Goal: Task Accomplishment & Management: Complete application form

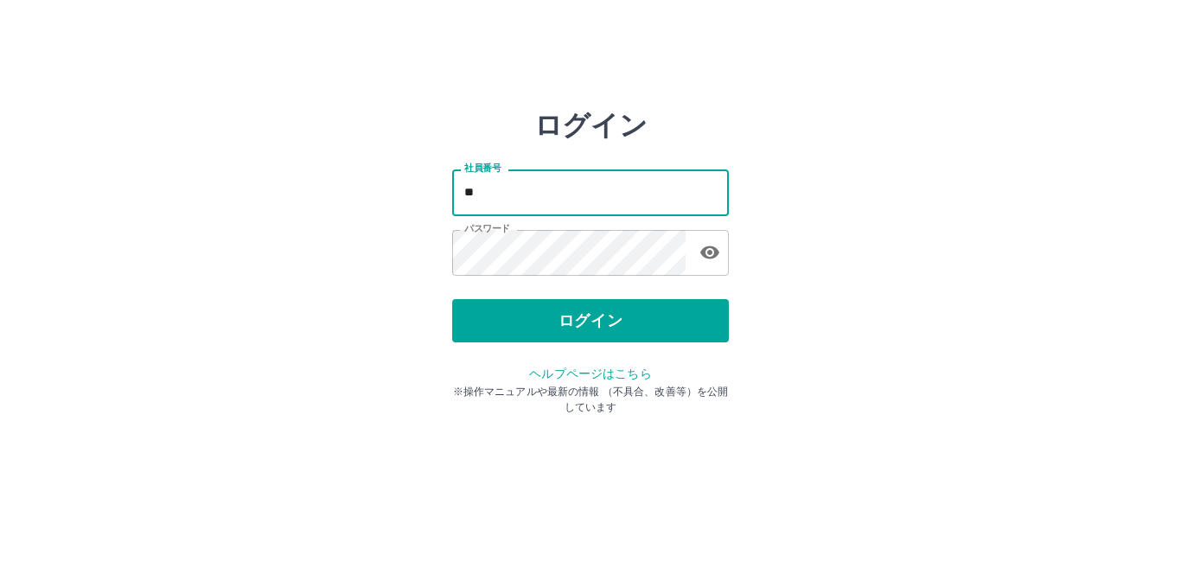
type input "*"
type input "*******"
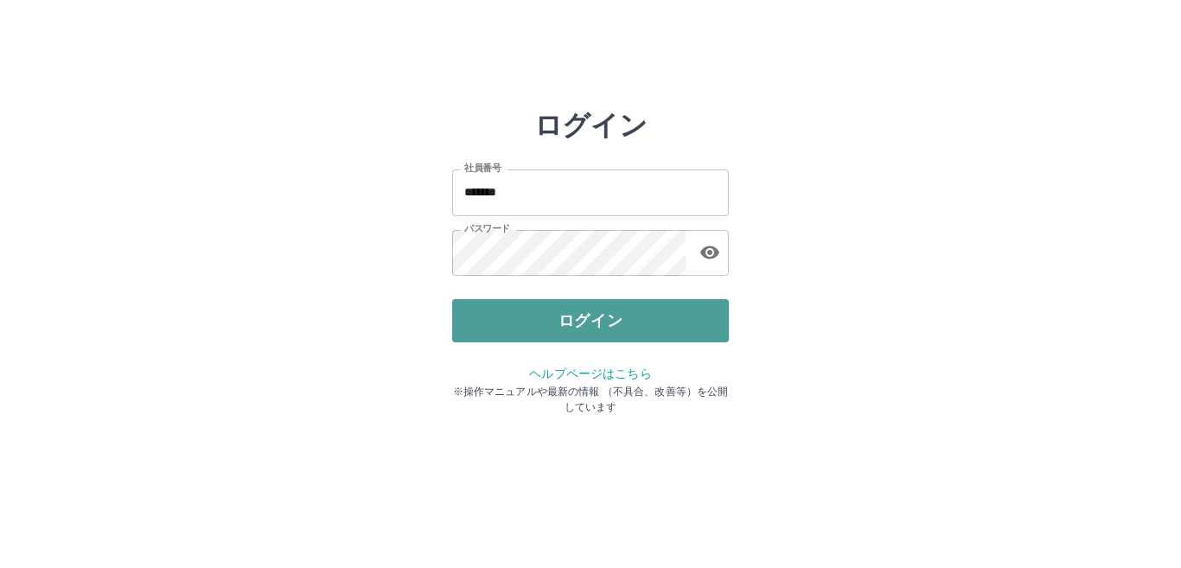
click at [605, 322] on button "ログイン" at bounding box center [590, 320] width 277 height 43
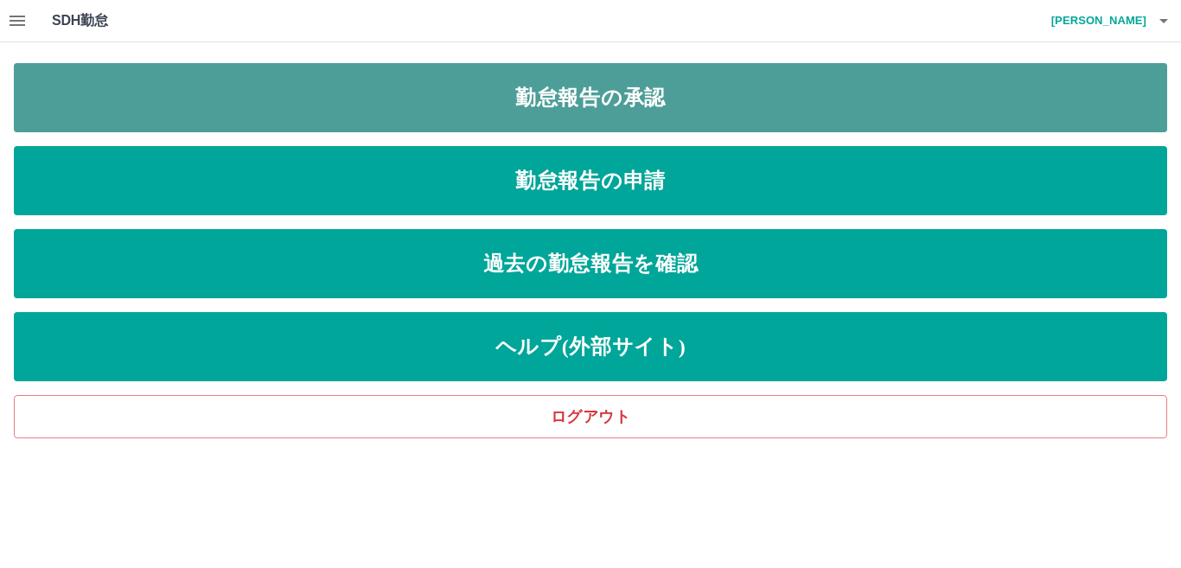
click at [585, 93] on link "勤怠報告の承認" at bounding box center [590, 97] width 1153 height 69
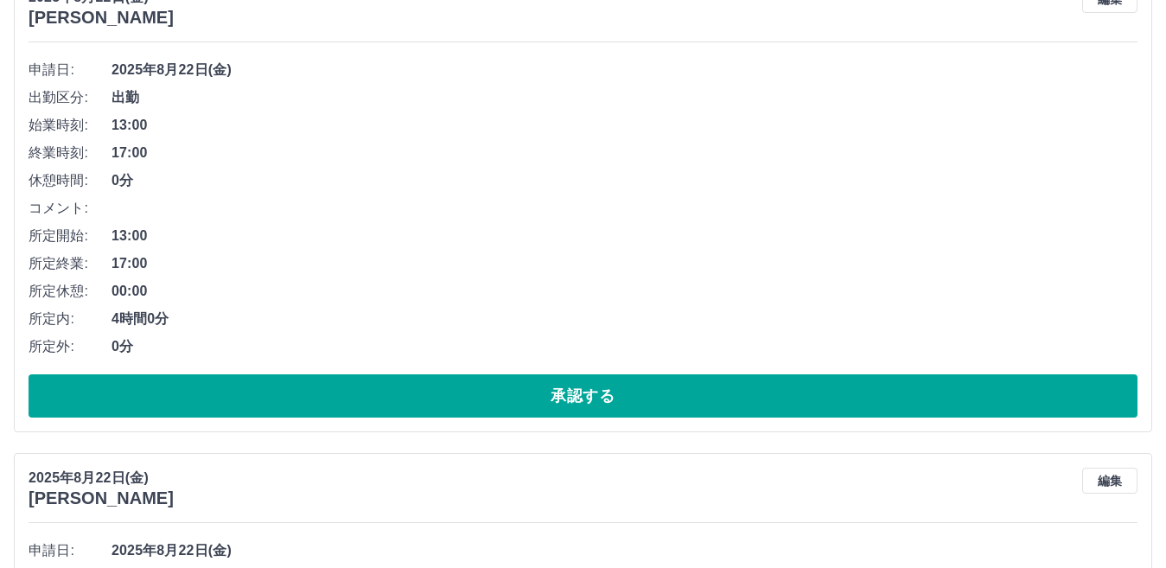
scroll to position [259, 0]
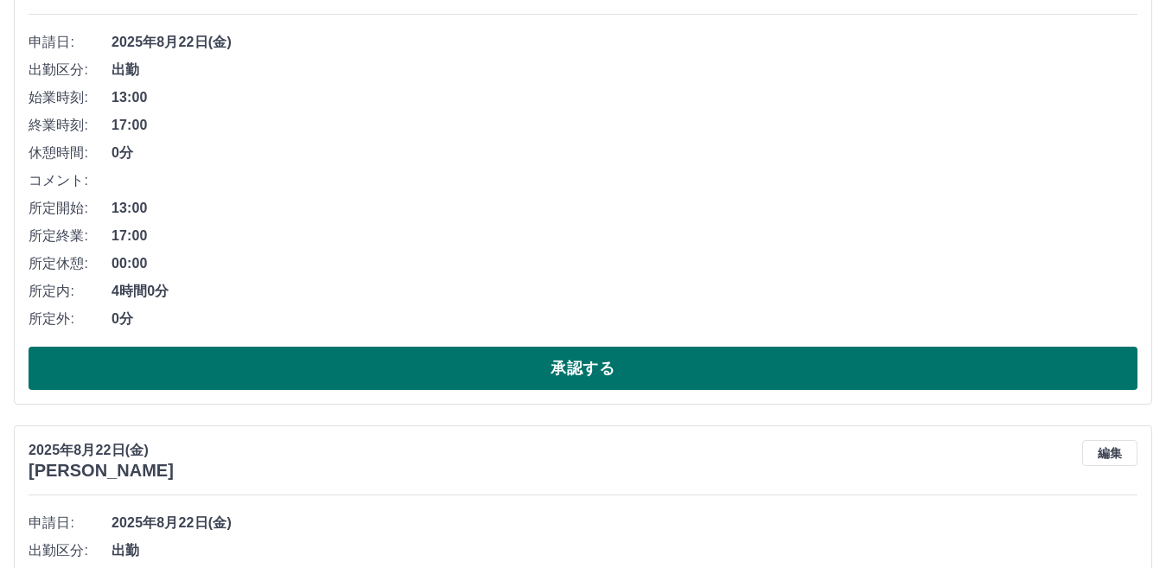
click at [602, 370] on button "承認する" at bounding box center [583, 368] width 1109 height 43
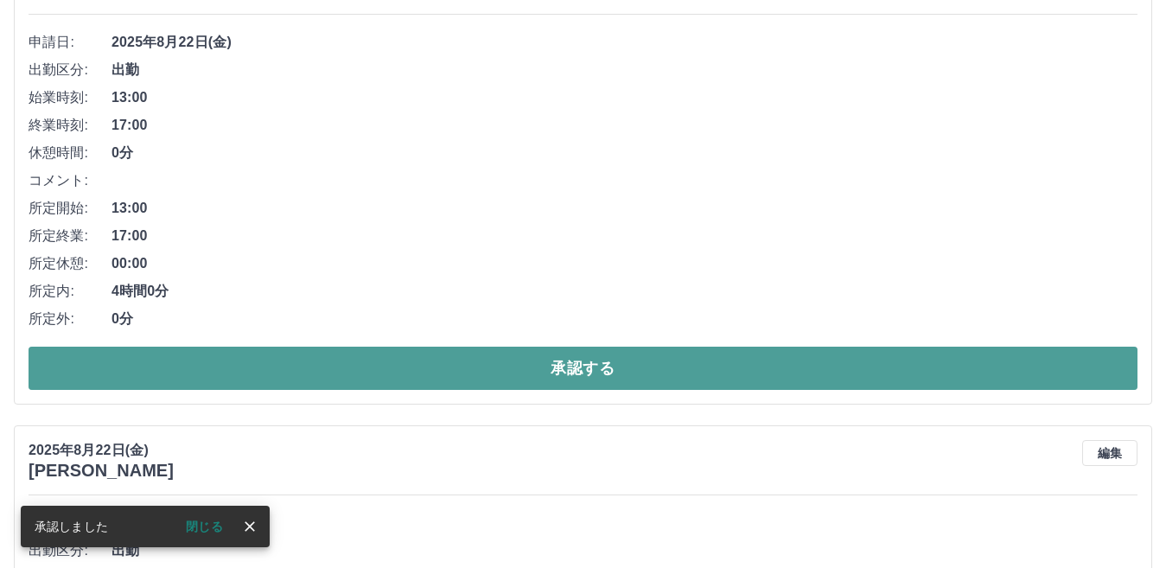
click at [554, 361] on button "承認する" at bounding box center [583, 368] width 1109 height 43
click at [574, 357] on button "承認する" at bounding box center [583, 368] width 1109 height 43
click at [576, 364] on button "承認する" at bounding box center [583, 368] width 1109 height 43
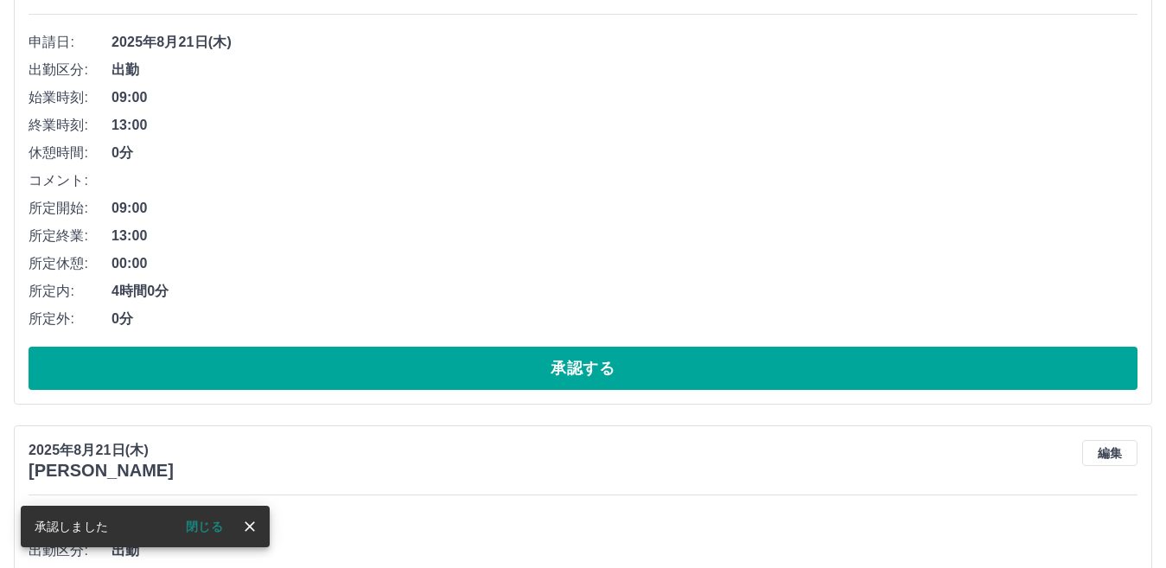
drag, startPoint x: 584, startPoint y: 370, endPoint x: 579, endPoint y: 338, distance: 32.4
click at [579, 333] on div "申請日: [DATE] 出勤区分: 出勤 始業時刻: 09:00 終業時刻: 13:00 休憩時間: 0分 コメント: 所定開始: 09:00 所定終業: 1…" at bounding box center [583, 209] width 1109 height 361
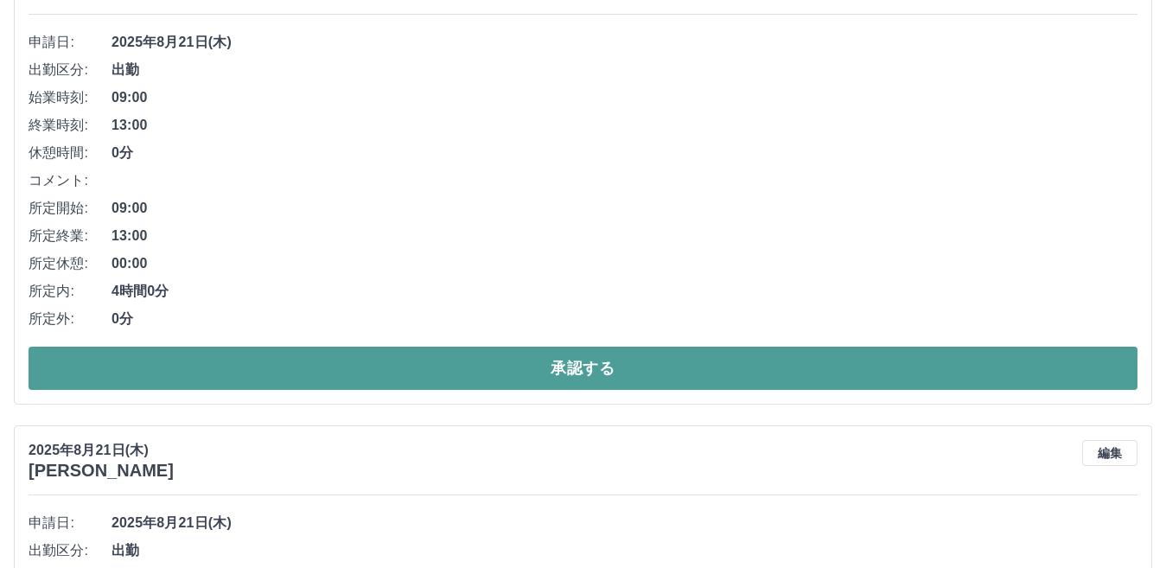
click at [571, 367] on button "承認する" at bounding box center [583, 368] width 1109 height 43
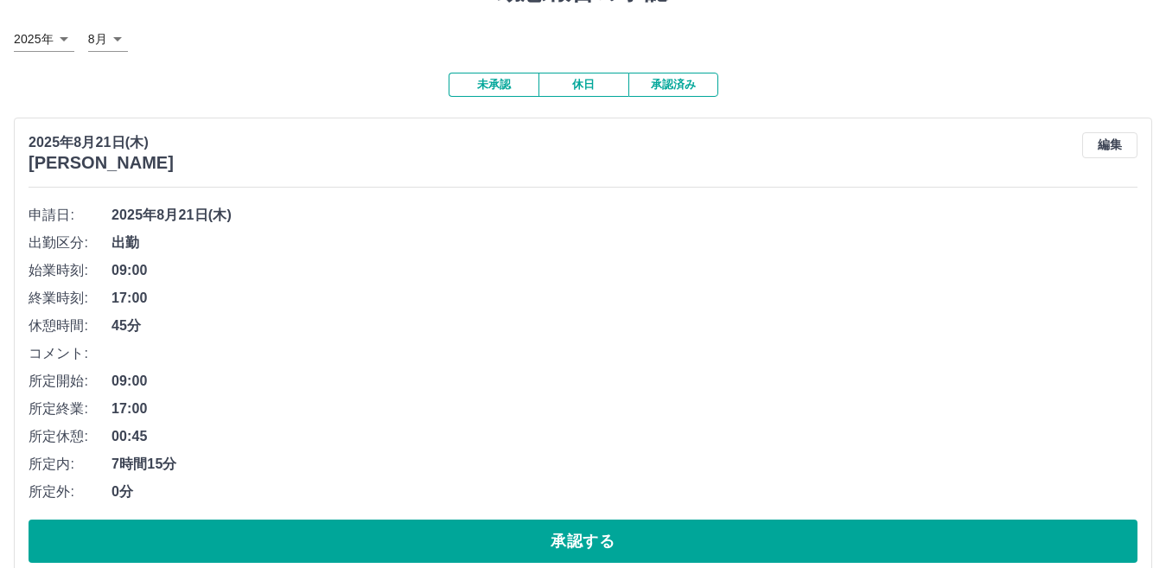
scroll to position [173, 0]
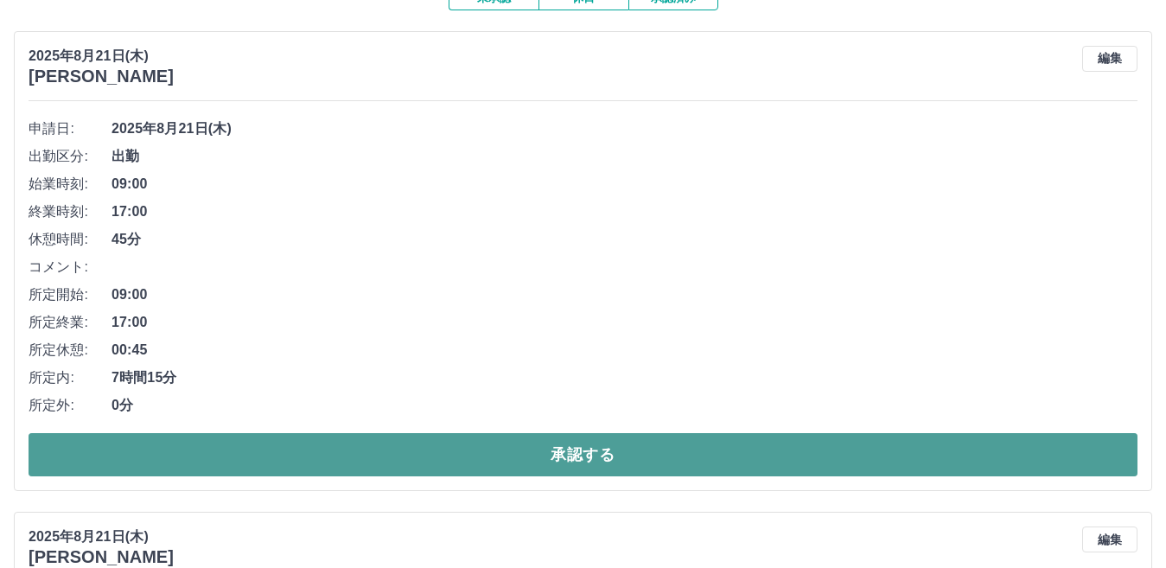
click at [578, 456] on button "承認する" at bounding box center [583, 454] width 1109 height 43
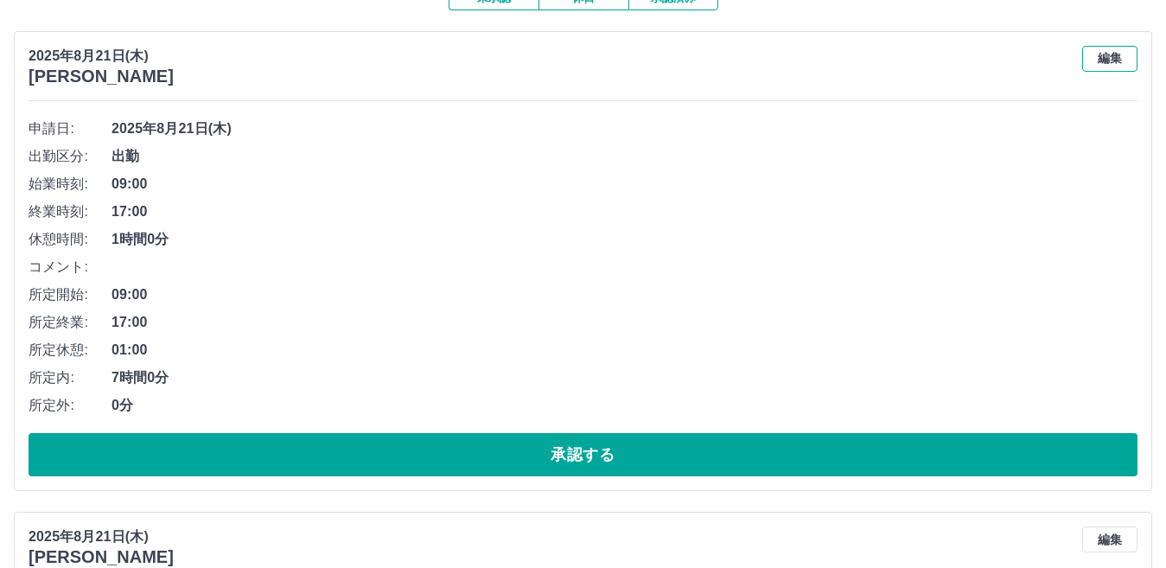
click at [1116, 59] on button "編集" at bounding box center [1109, 59] width 55 height 26
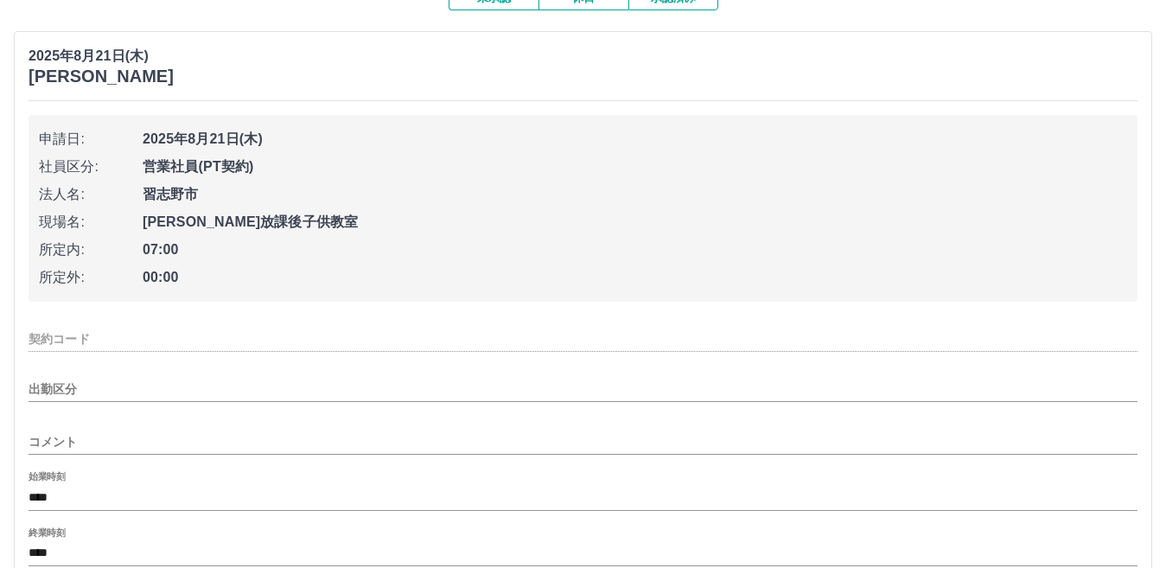
type input "********"
type input "**"
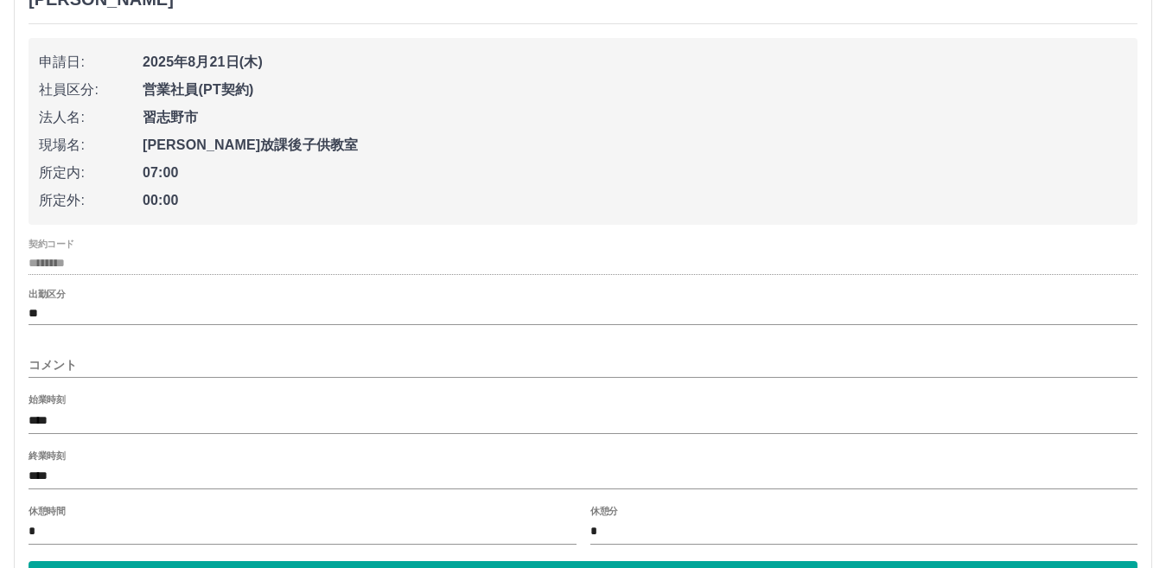
scroll to position [346, 0]
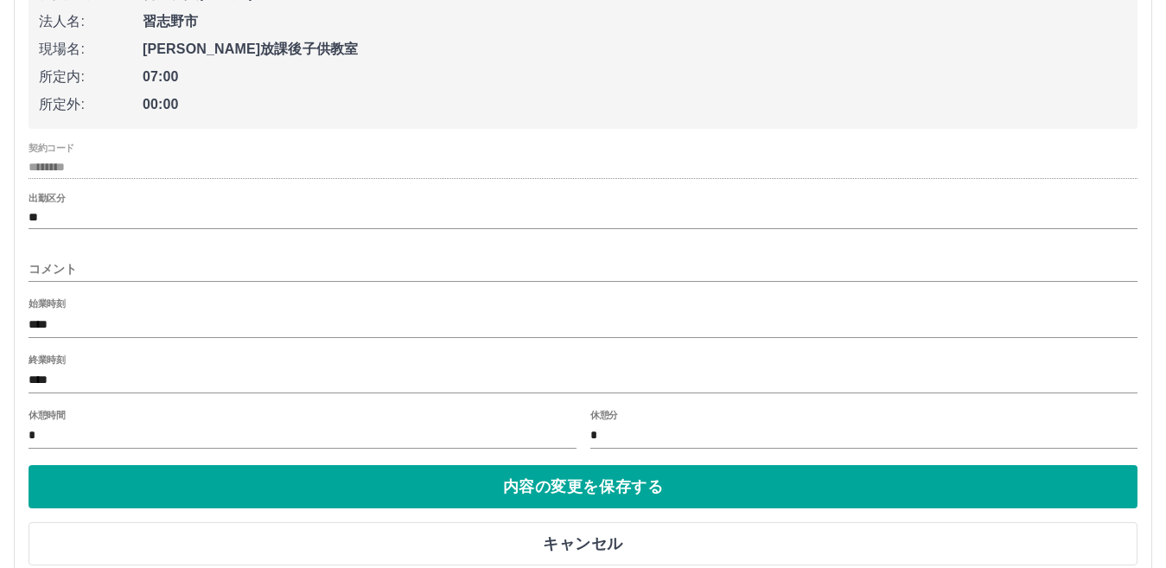
click at [109, 442] on input "*" at bounding box center [303, 436] width 548 height 25
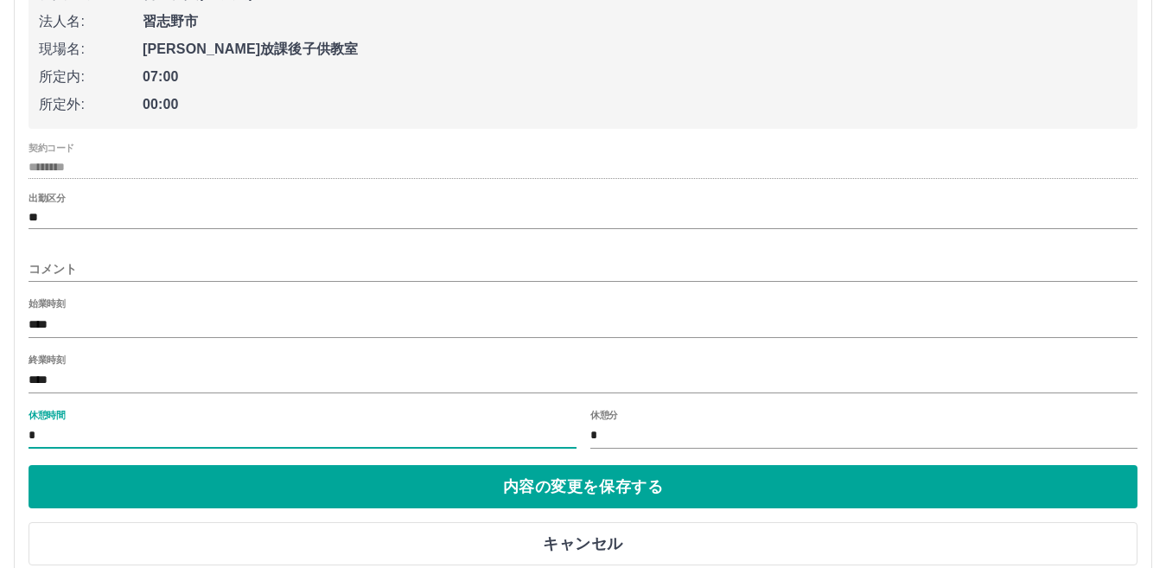
type input "*"
click at [647, 431] on input "*" at bounding box center [864, 436] width 548 height 25
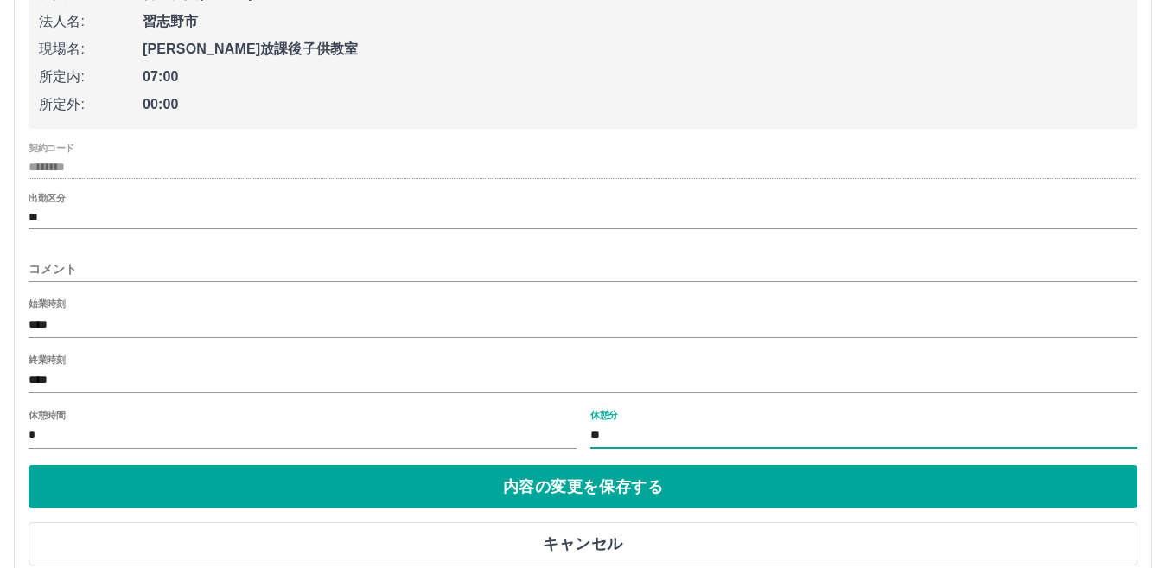
type input "**"
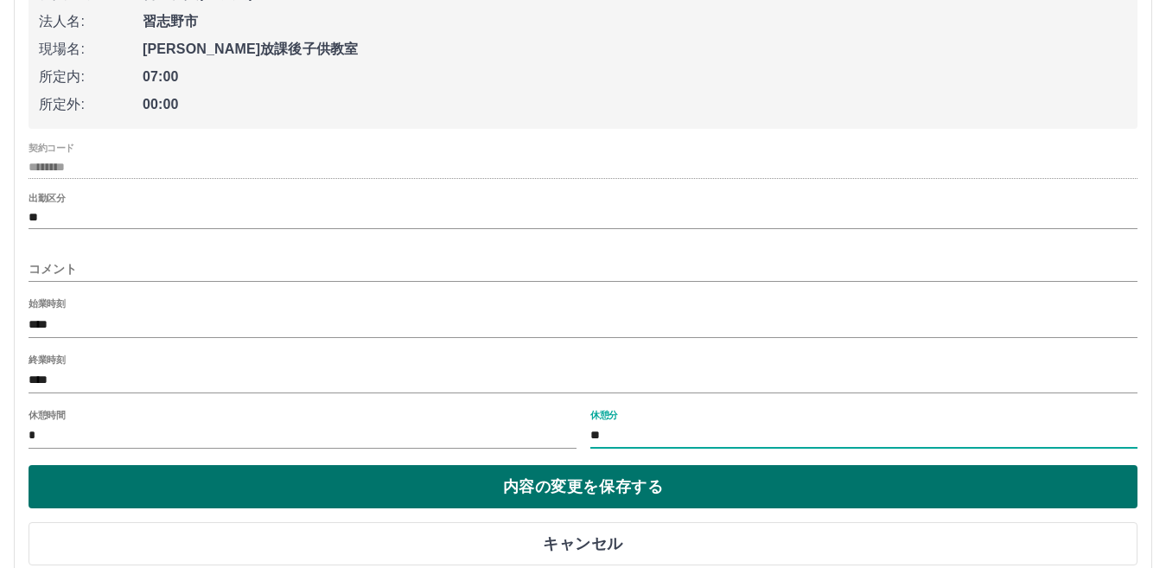
click at [623, 495] on button "内容の変更を保存する" at bounding box center [583, 486] width 1109 height 43
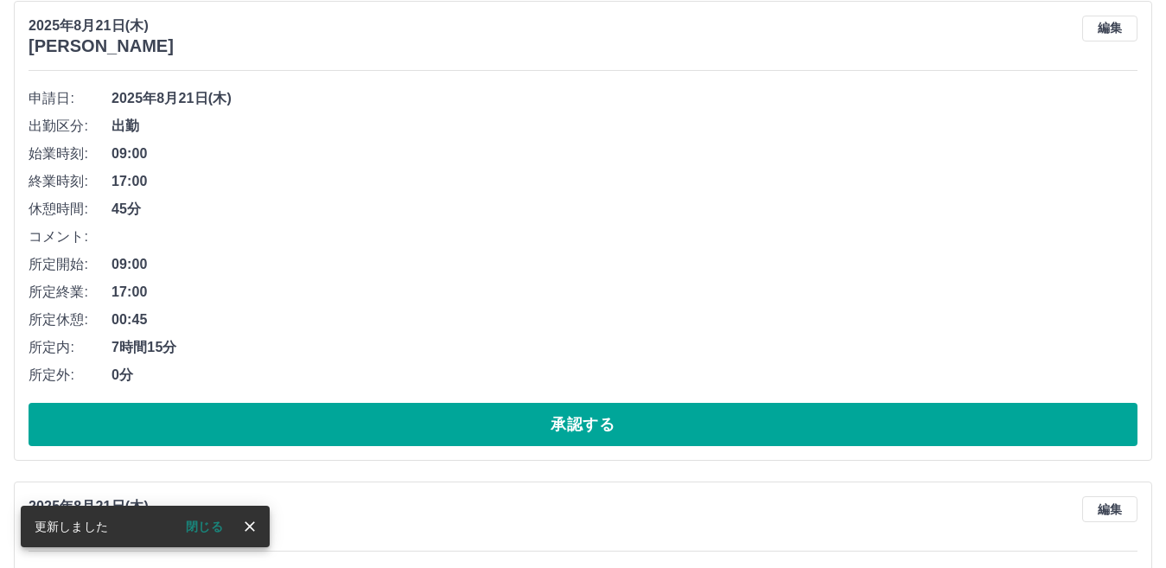
scroll to position [173, 0]
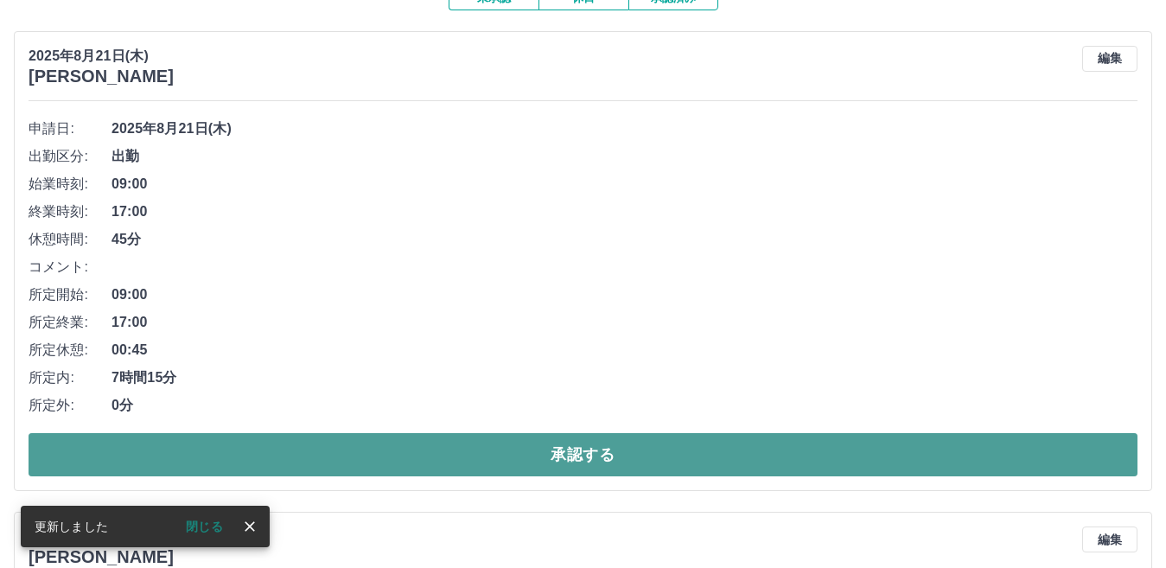
click at [579, 456] on button "承認する" at bounding box center [583, 454] width 1109 height 43
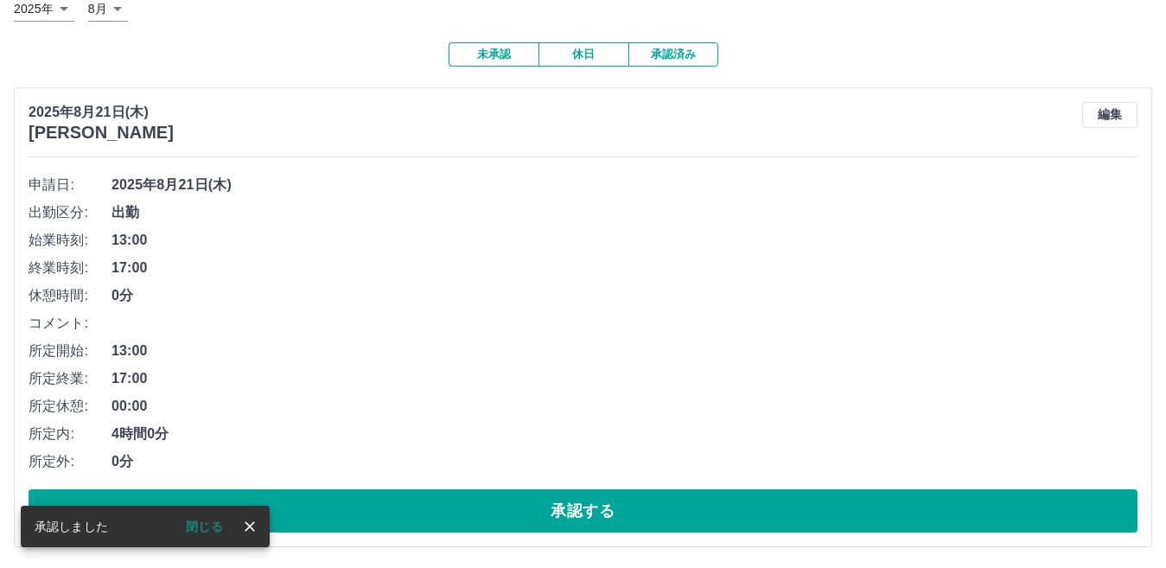
scroll to position [118, 0]
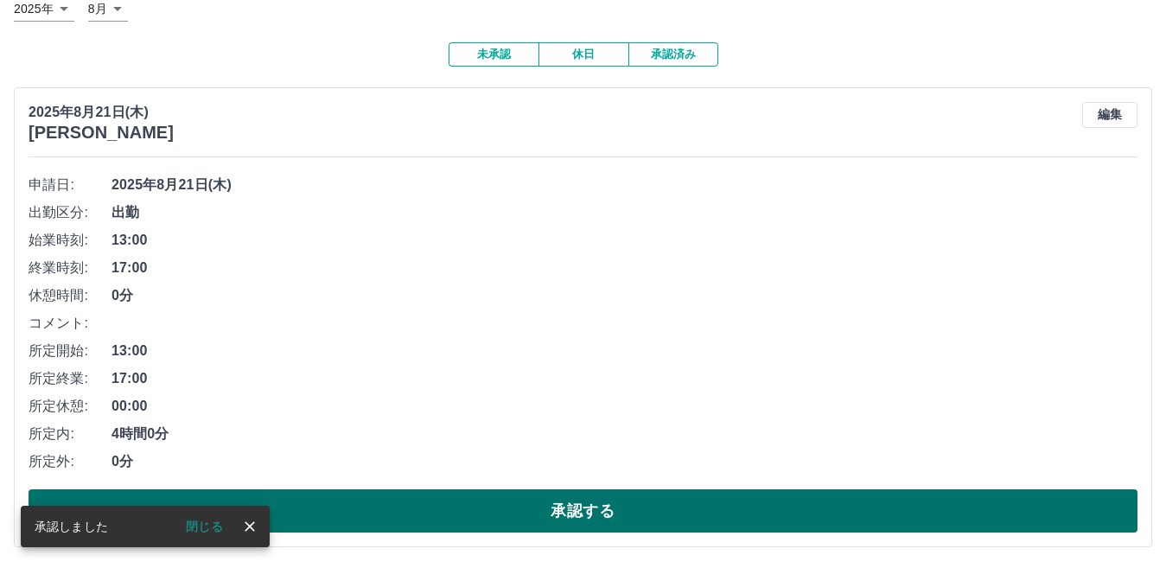
click at [587, 508] on button "承認する" at bounding box center [583, 510] width 1109 height 43
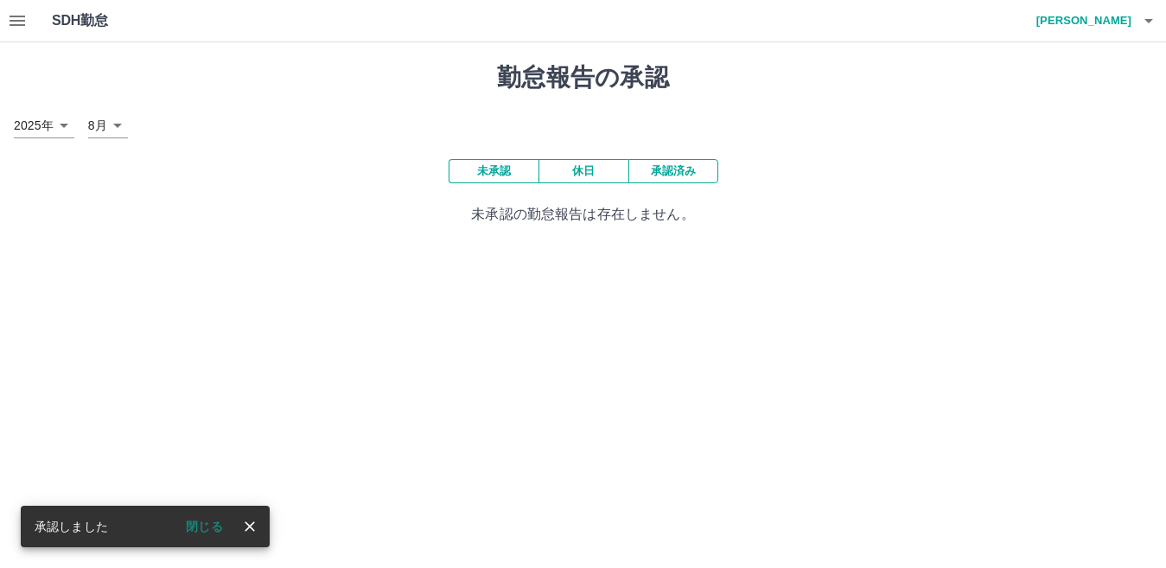
scroll to position [0, 0]
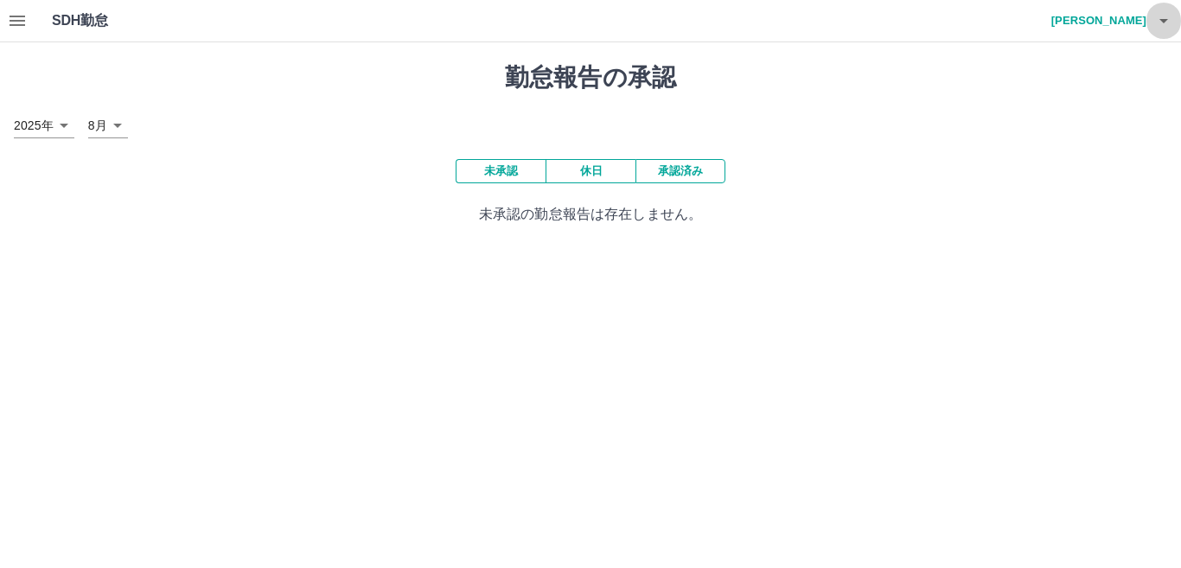
click at [1159, 22] on icon "button" at bounding box center [1163, 20] width 21 height 21
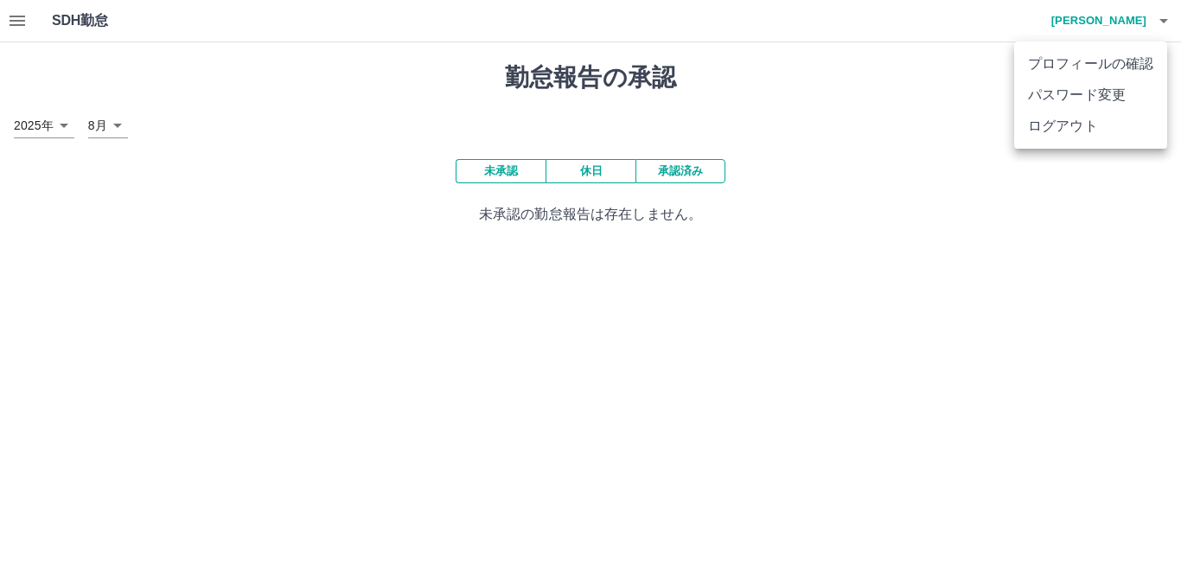
drag, startPoint x: 690, startPoint y: 54, endPoint x: 512, endPoint y: 54, distance: 178.1
click at [675, 54] on div at bounding box center [590, 284] width 1181 height 568
click at [16, 17] on icon "button" at bounding box center [18, 21] width 16 height 10
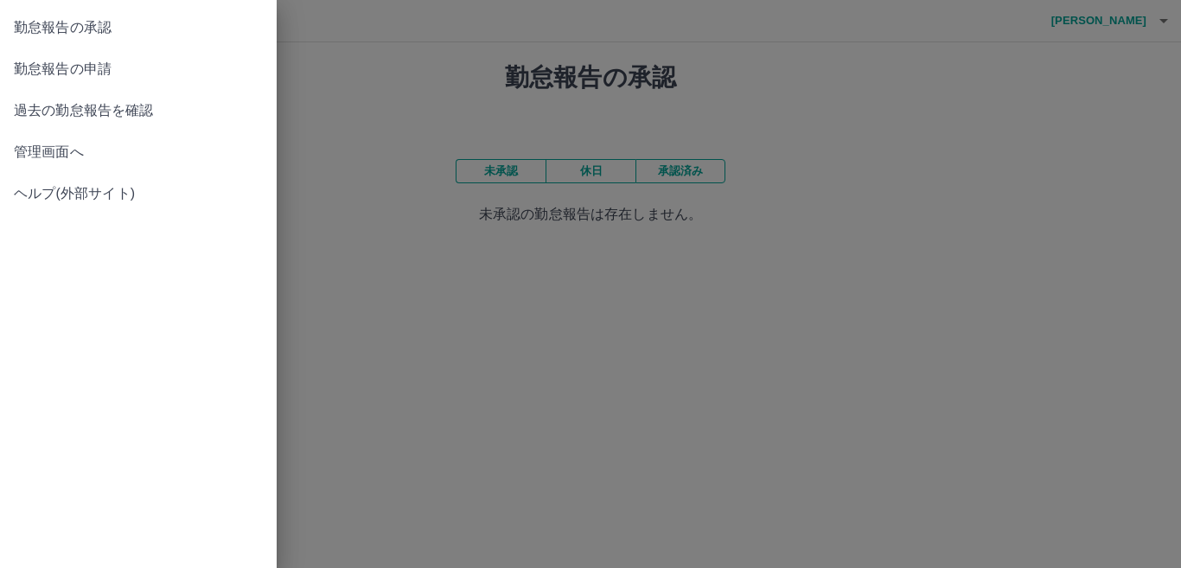
drag, startPoint x: 75, startPoint y: 34, endPoint x: 77, endPoint y: 70, distance: 36.4
click at [77, 70] on ul "勤怠報告の承認 勤怠報告の申請 過去の勤怠報告を確認 管理画面へ ヘルプ(外部サイト)" at bounding box center [138, 110] width 277 height 221
click at [78, 74] on span "勤怠報告の申請" at bounding box center [138, 69] width 249 height 21
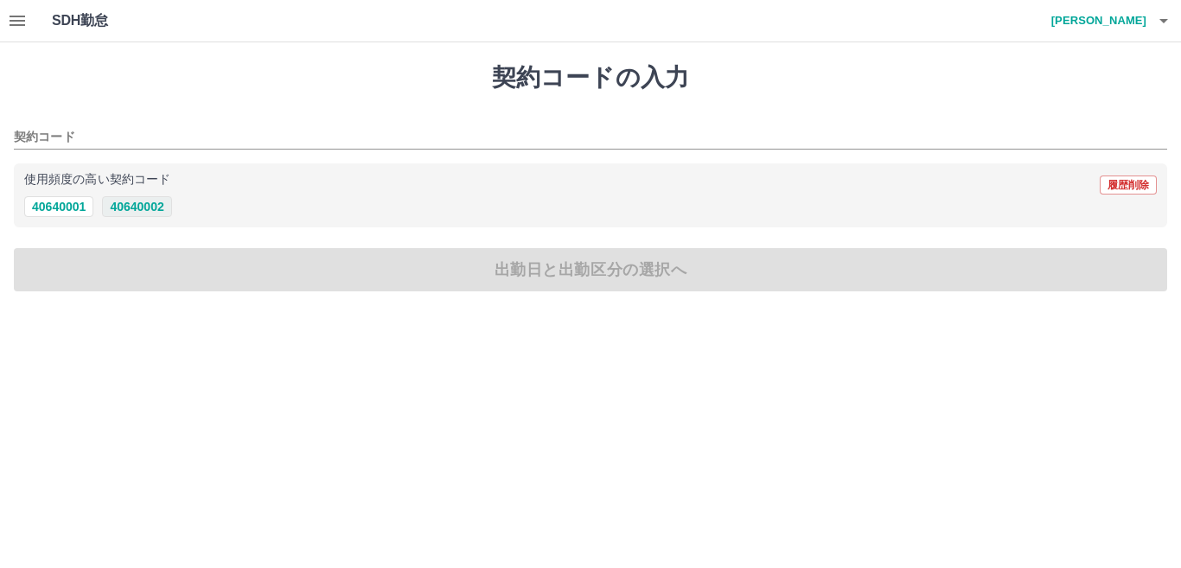
click at [153, 206] on button "40640002" at bounding box center [136, 206] width 69 height 21
type input "********"
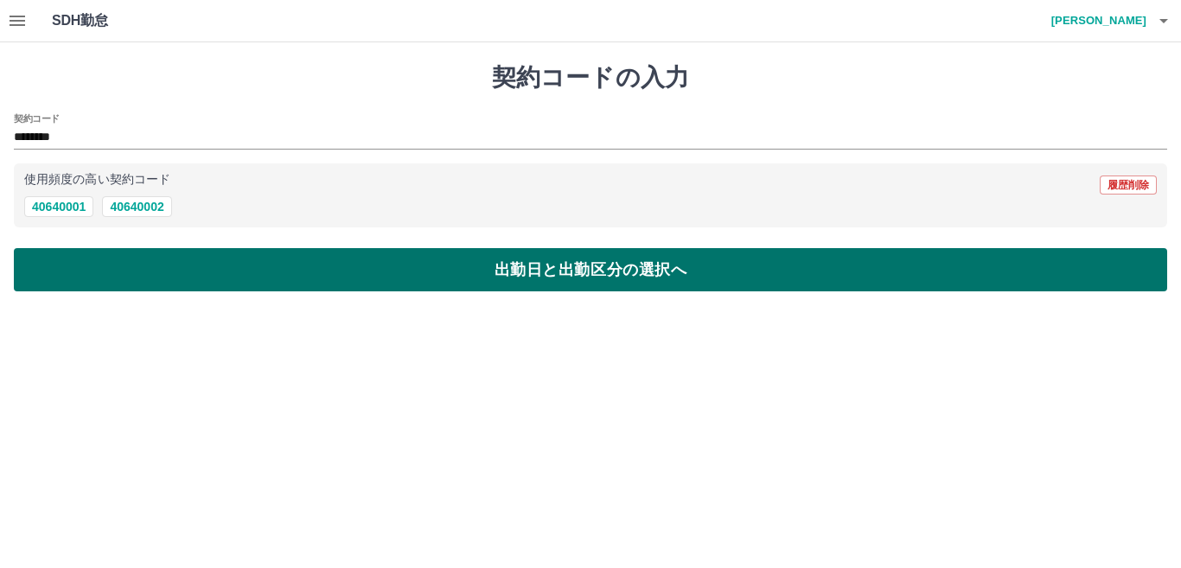
click at [241, 268] on button "出勤日と出勤区分の選択へ" at bounding box center [590, 269] width 1153 height 43
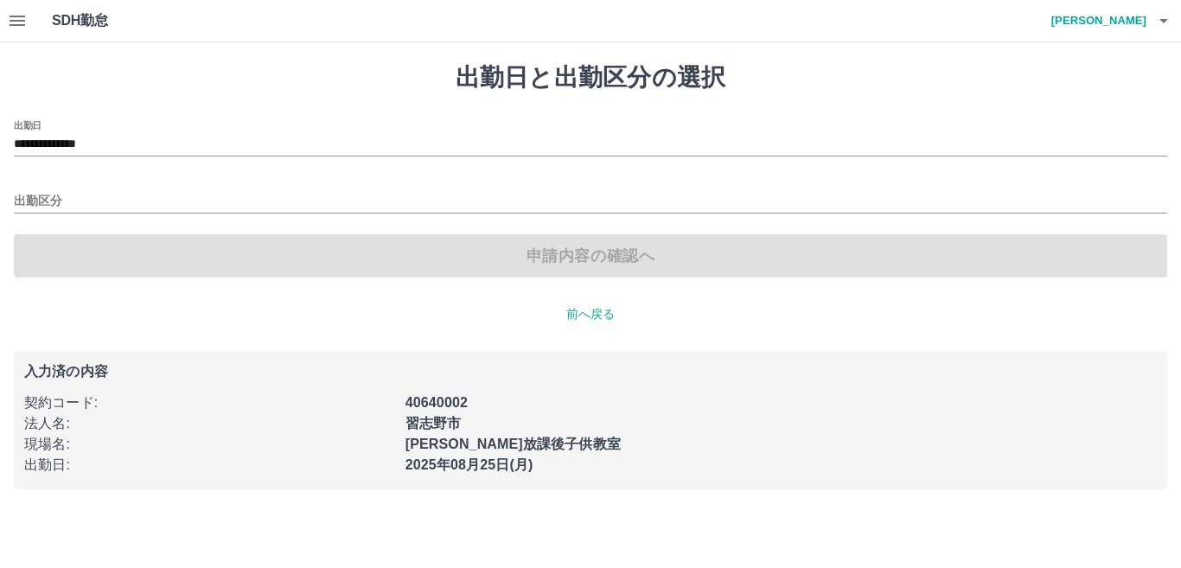
click at [592, 252] on div "申請内容の確認へ" at bounding box center [590, 255] width 1153 height 43
click at [131, 193] on input "出勤区分" at bounding box center [590, 202] width 1153 height 22
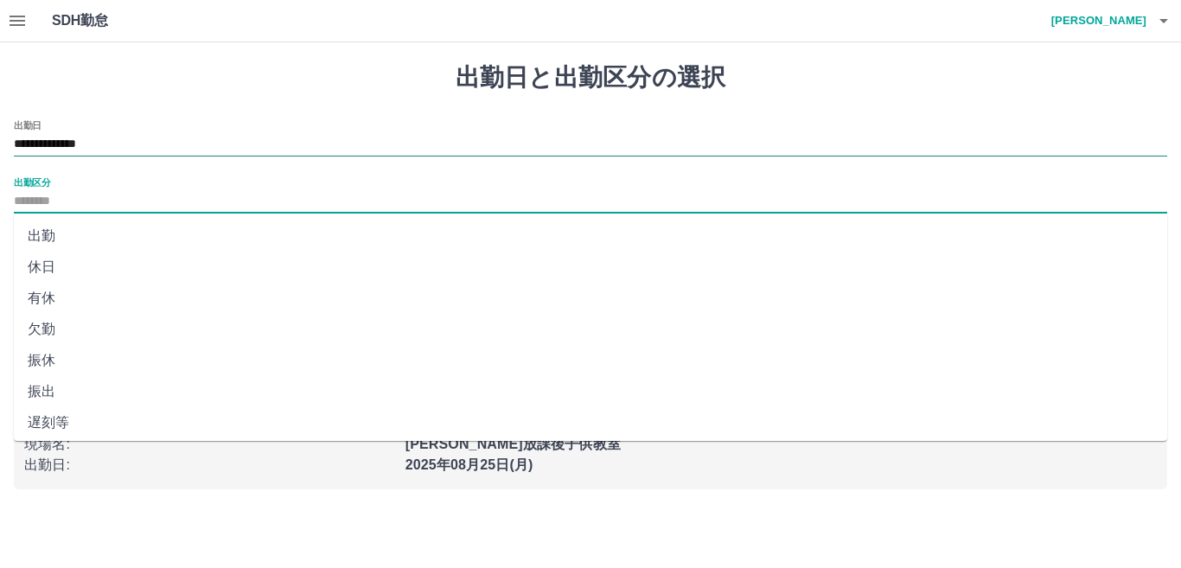
click at [167, 150] on input "**********" at bounding box center [590, 145] width 1153 height 22
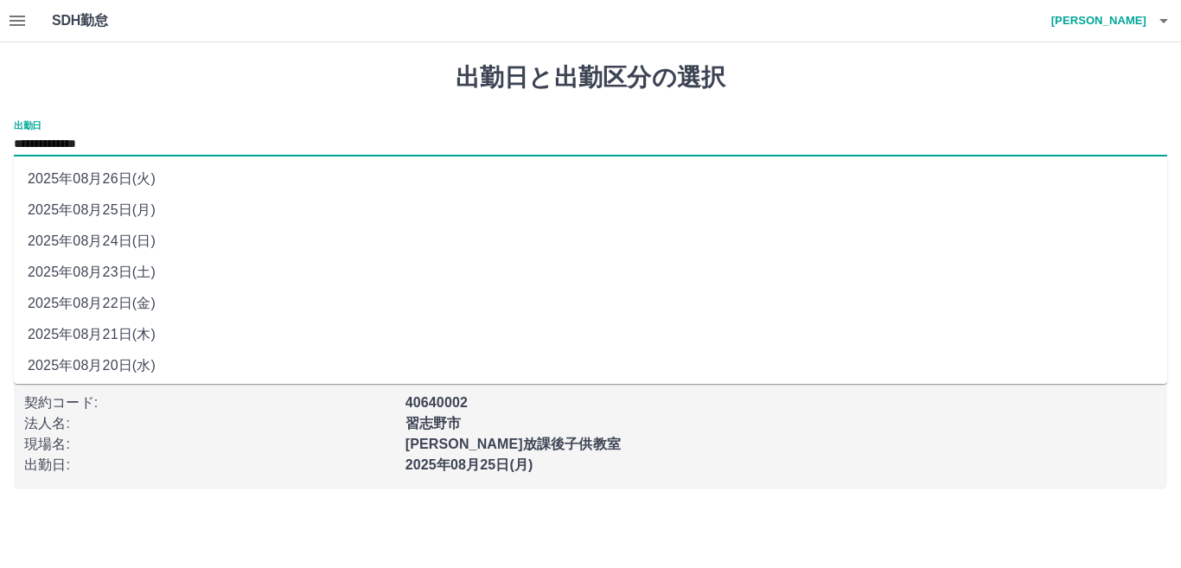
click at [172, 269] on li "2025年08月23日(土)" at bounding box center [590, 272] width 1153 height 31
type input "**********"
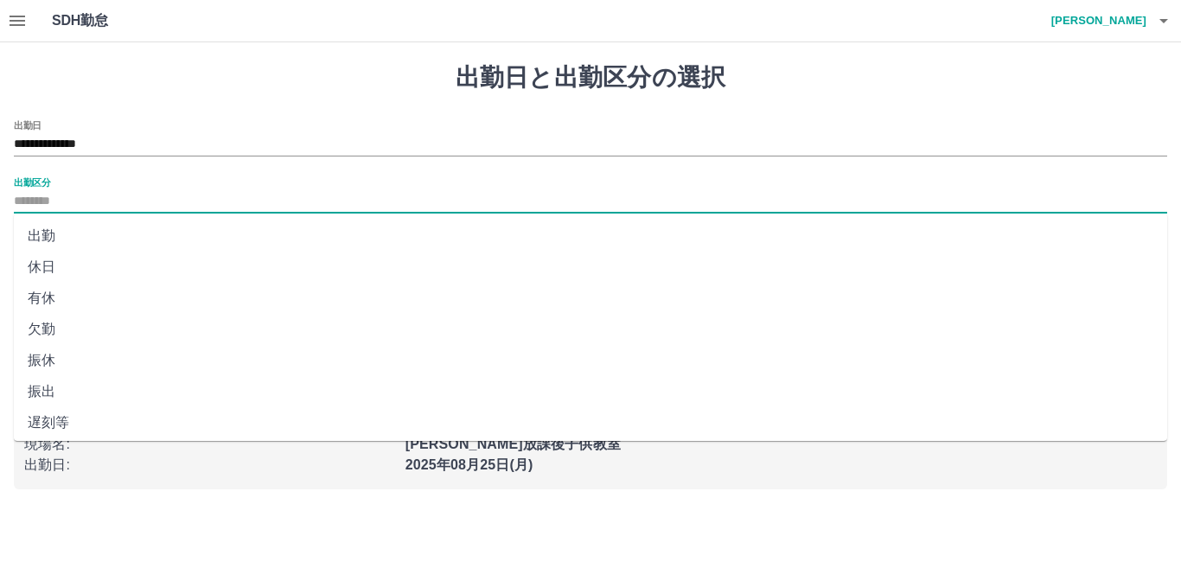
click at [166, 194] on input "出勤区分" at bounding box center [590, 202] width 1153 height 22
click at [149, 274] on li "休日" at bounding box center [590, 267] width 1153 height 31
type input "**"
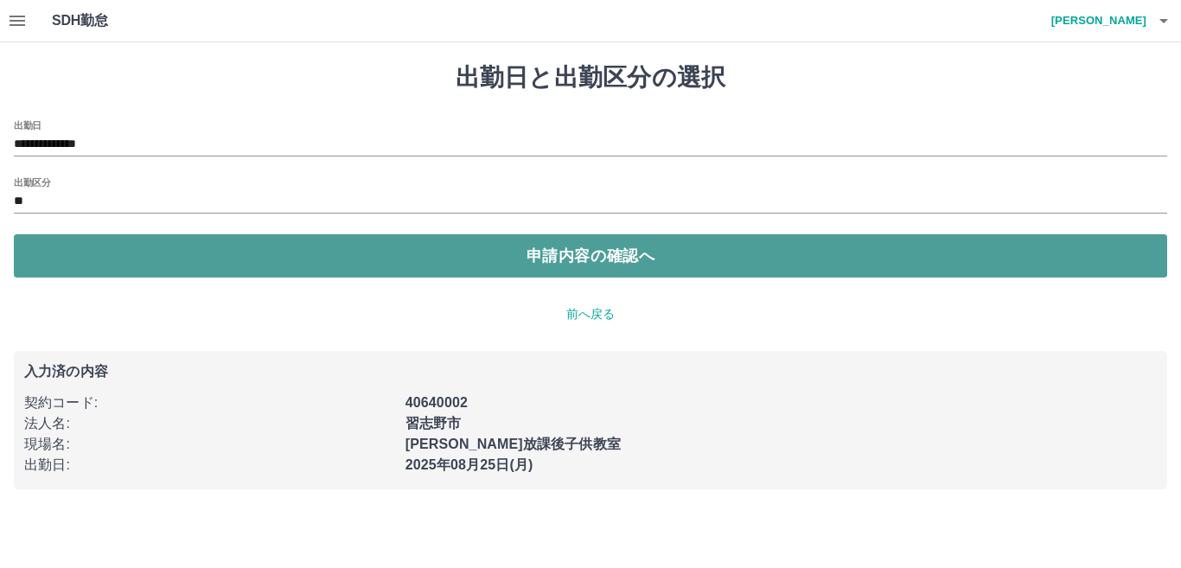
click at [361, 258] on button "申請内容の確認へ" at bounding box center [590, 255] width 1153 height 43
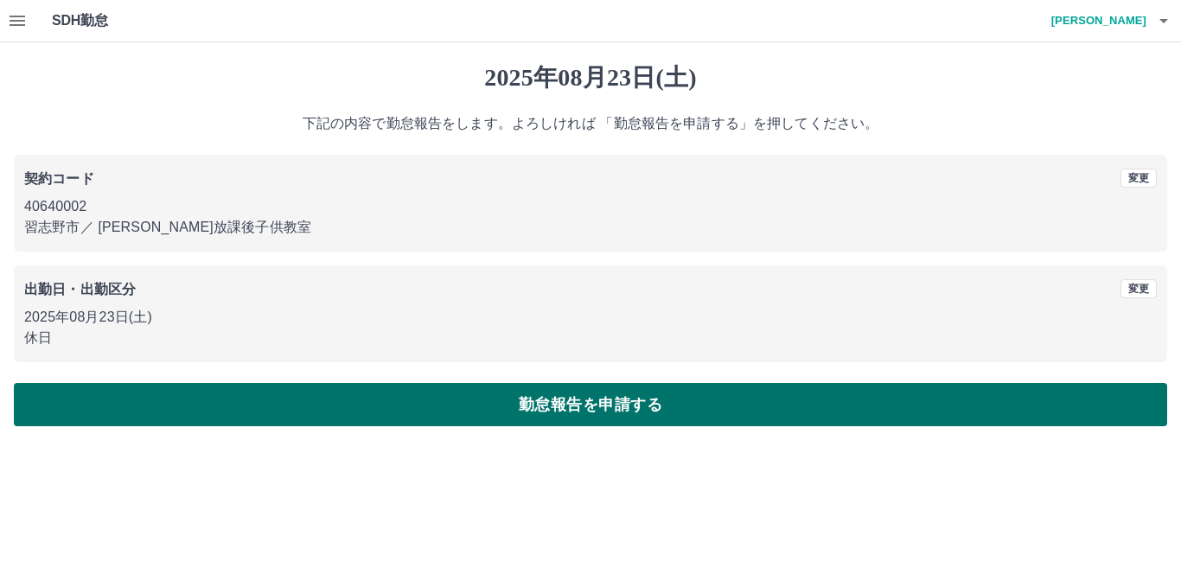
click at [558, 404] on button "勤怠報告を申請する" at bounding box center [590, 404] width 1153 height 43
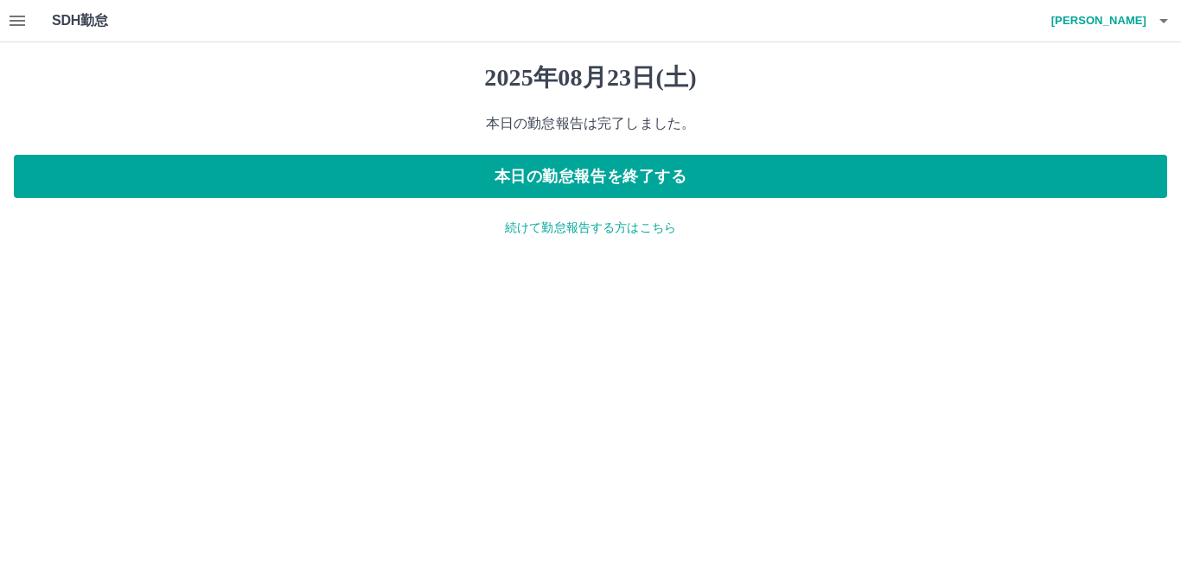
click at [594, 224] on p "続けて勤怠報告する方はこちら" at bounding box center [590, 228] width 1153 height 18
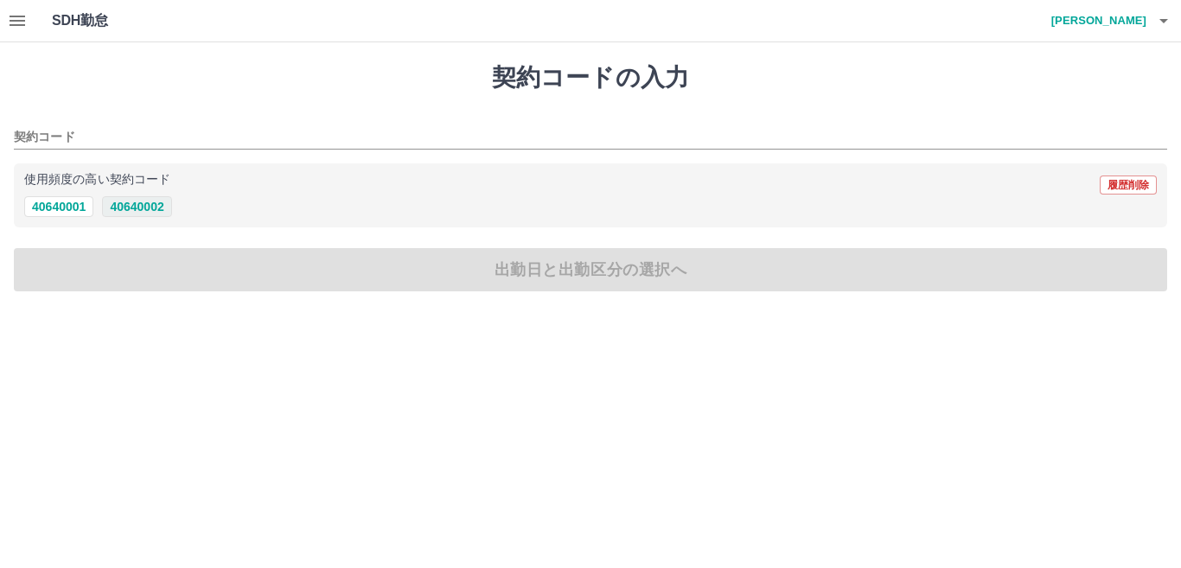
click at [137, 205] on button "40640002" at bounding box center [136, 206] width 69 height 21
type input "********"
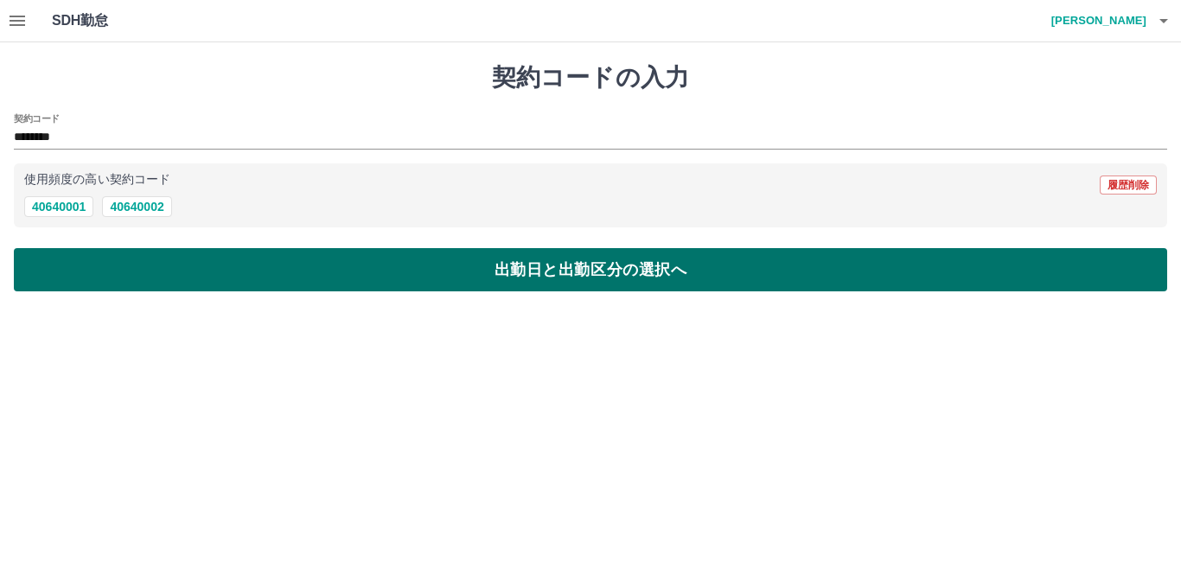
click at [176, 275] on button "出勤日と出勤区分の選択へ" at bounding box center [590, 269] width 1153 height 43
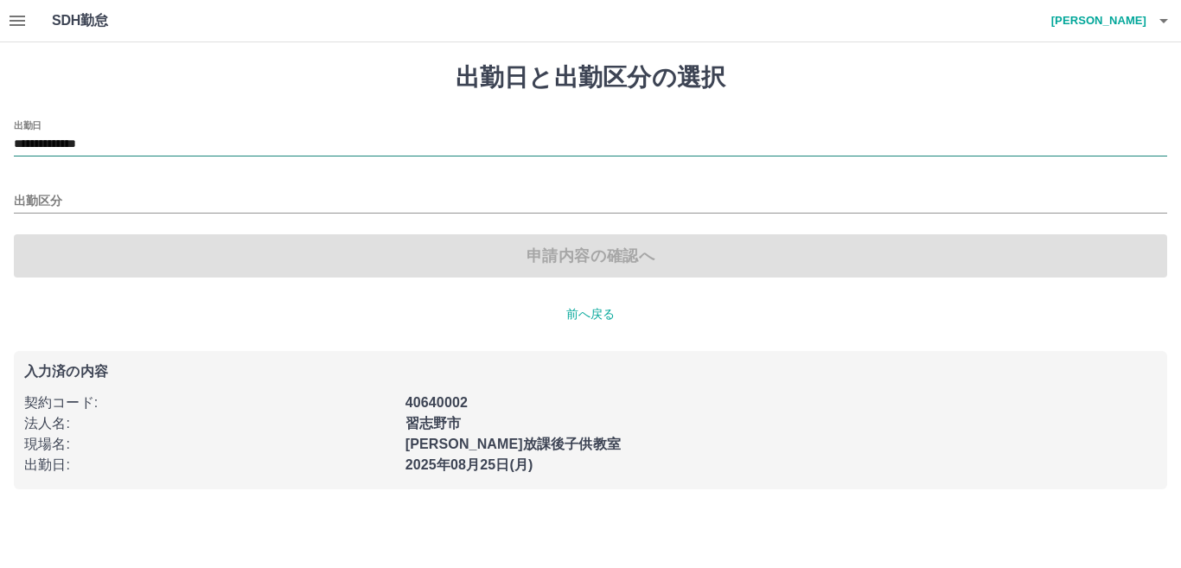
click at [174, 143] on input "**********" at bounding box center [590, 145] width 1153 height 22
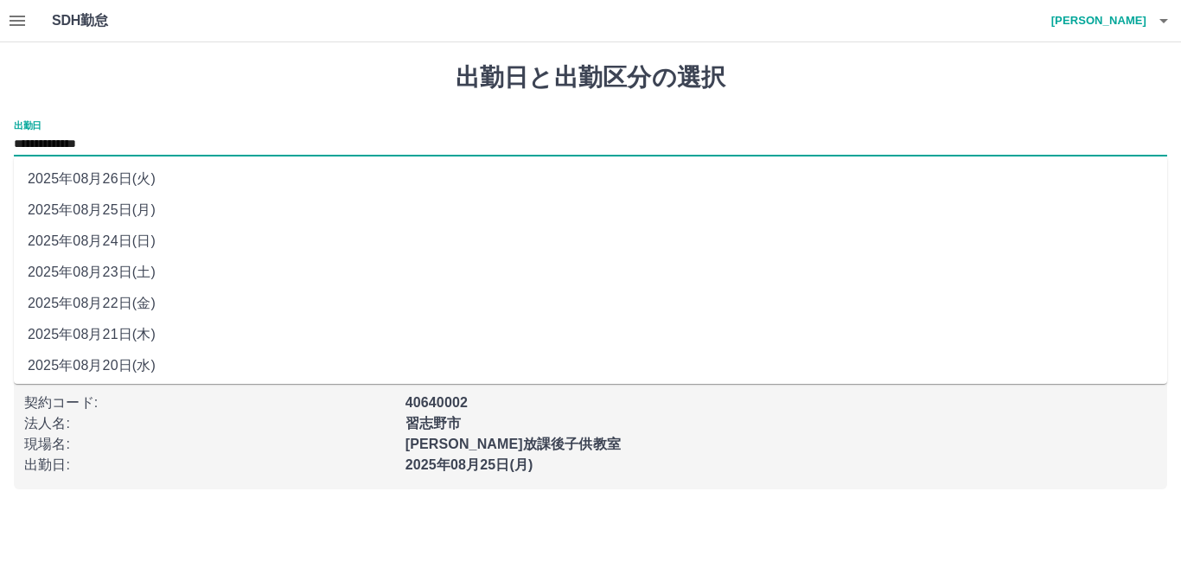
click at [170, 241] on li "2025年08月24日(日)" at bounding box center [590, 241] width 1153 height 31
type input "**********"
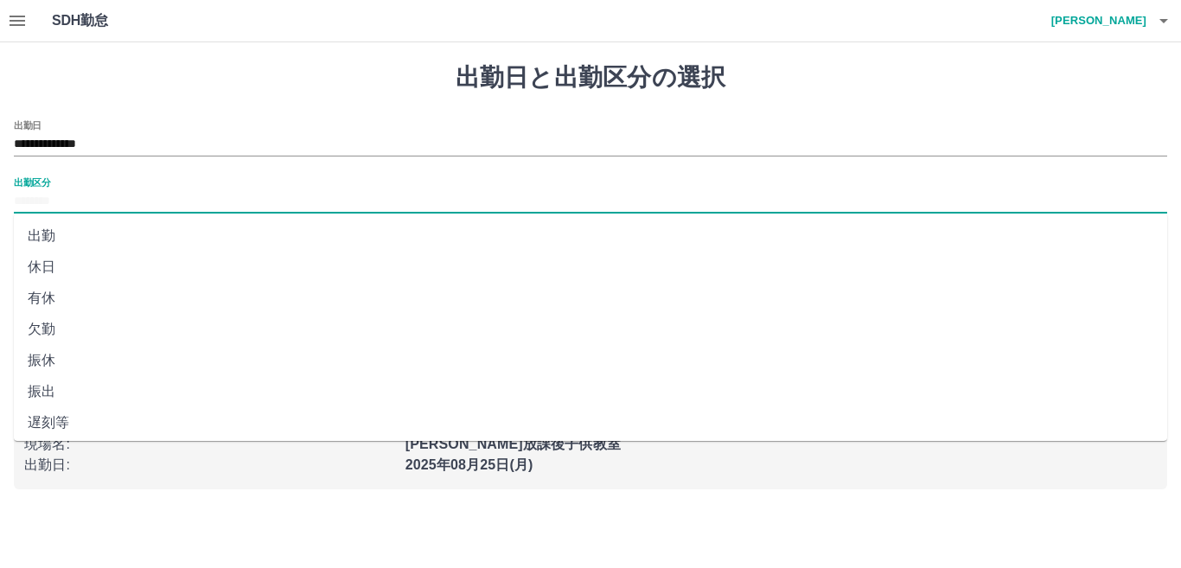
click at [169, 207] on input "出勤区分" at bounding box center [590, 202] width 1153 height 22
click at [173, 292] on li "有休" at bounding box center [590, 298] width 1153 height 31
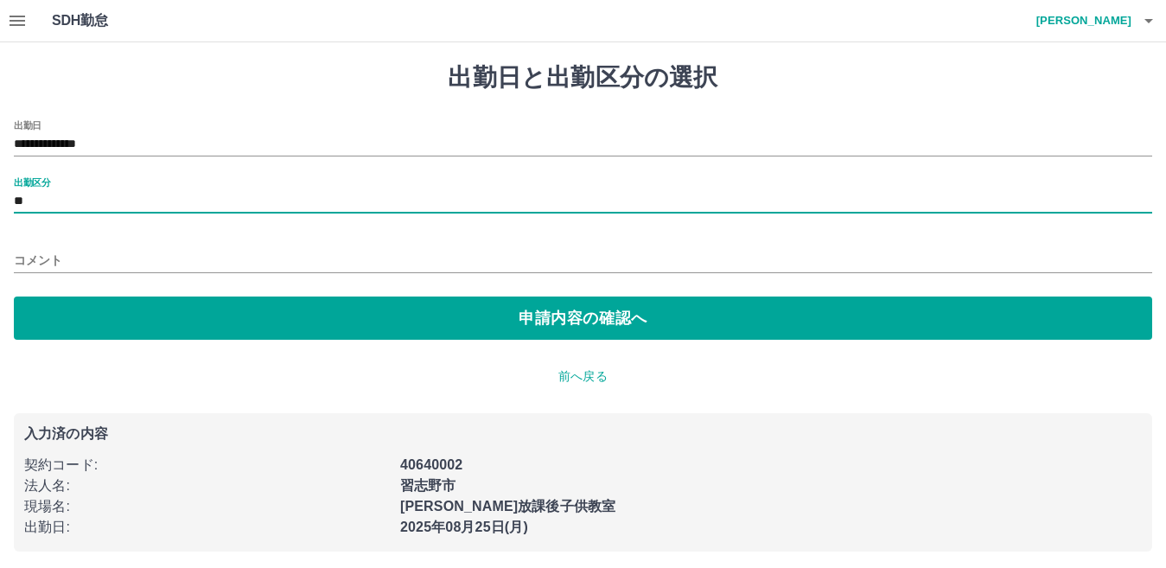
click at [220, 202] on input "**" at bounding box center [583, 202] width 1139 height 22
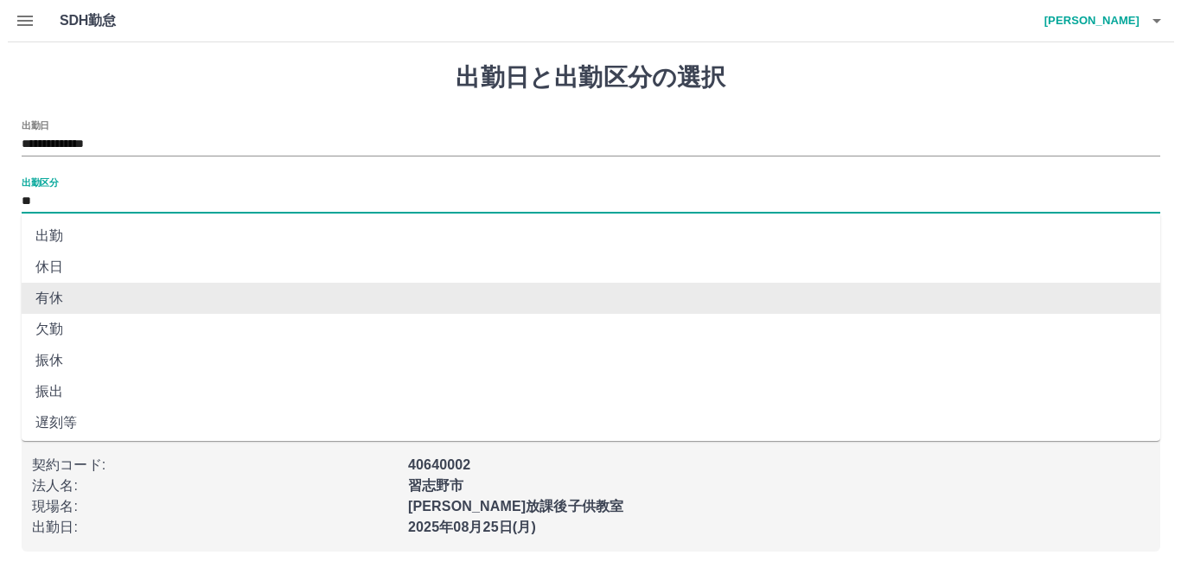
scroll to position [347, 0]
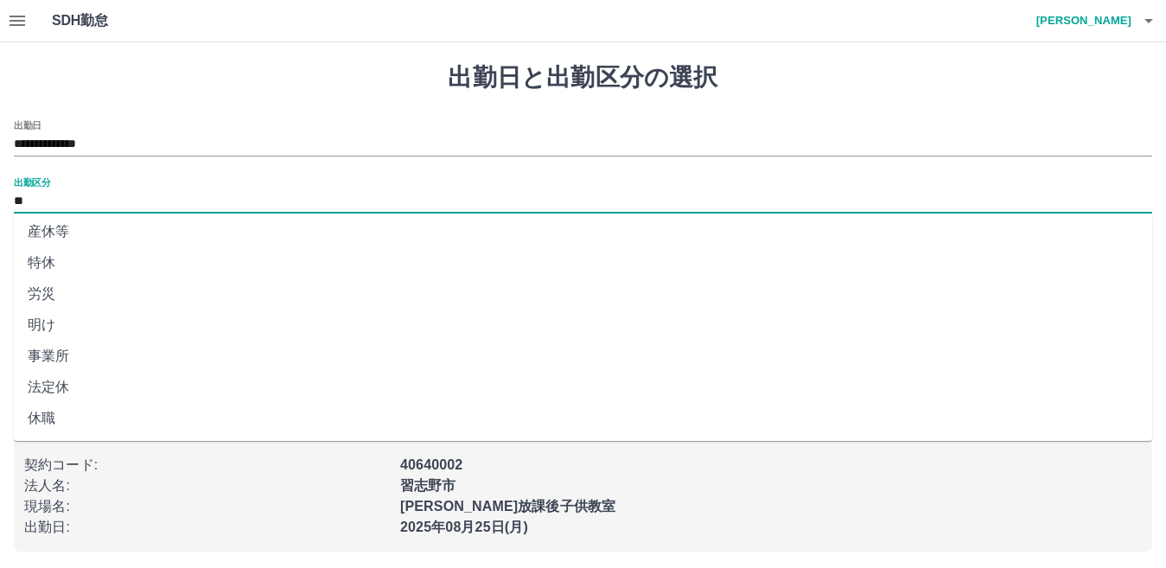
drag, startPoint x: 212, startPoint y: 381, endPoint x: 263, endPoint y: 329, distance: 72.7
click at [212, 382] on li "法定休" at bounding box center [583, 387] width 1139 height 31
type input "***"
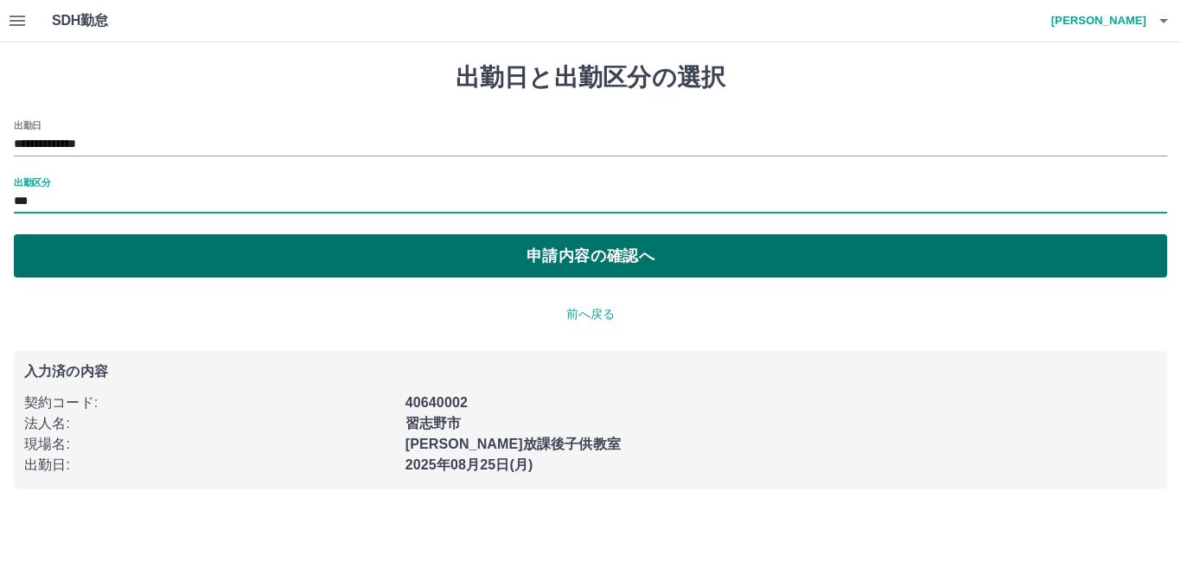
click at [315, 259] on button "申請内容の確認へ" at bounding box center [590, 255] width 1153 height 43
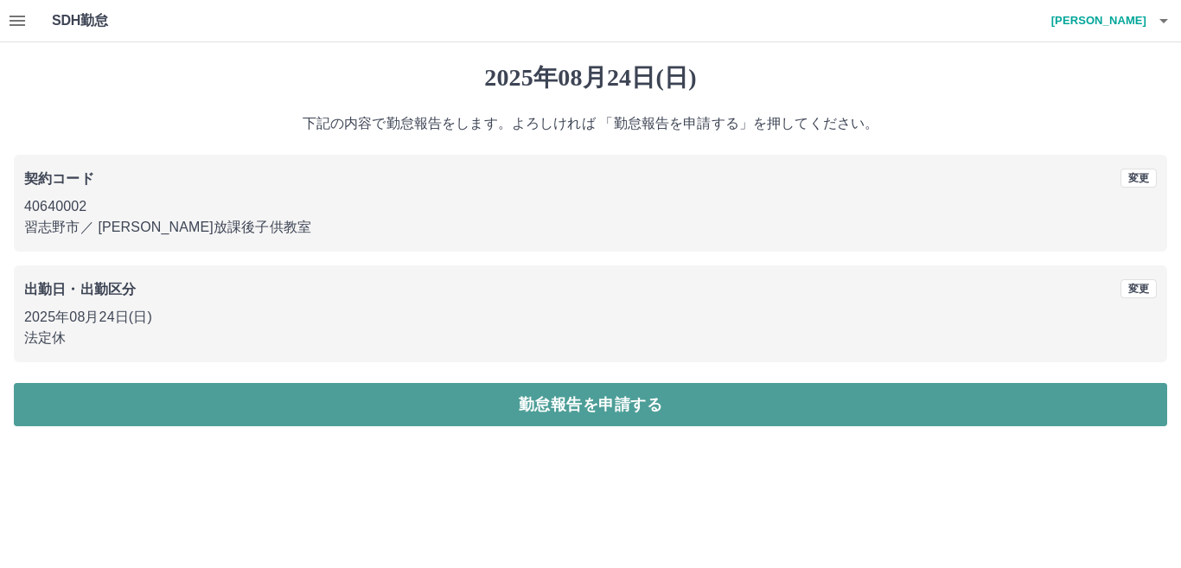
click at [642, 413] on button "勤怠報告を申請する" at bounding box center [590, 404] width 1153 height 43
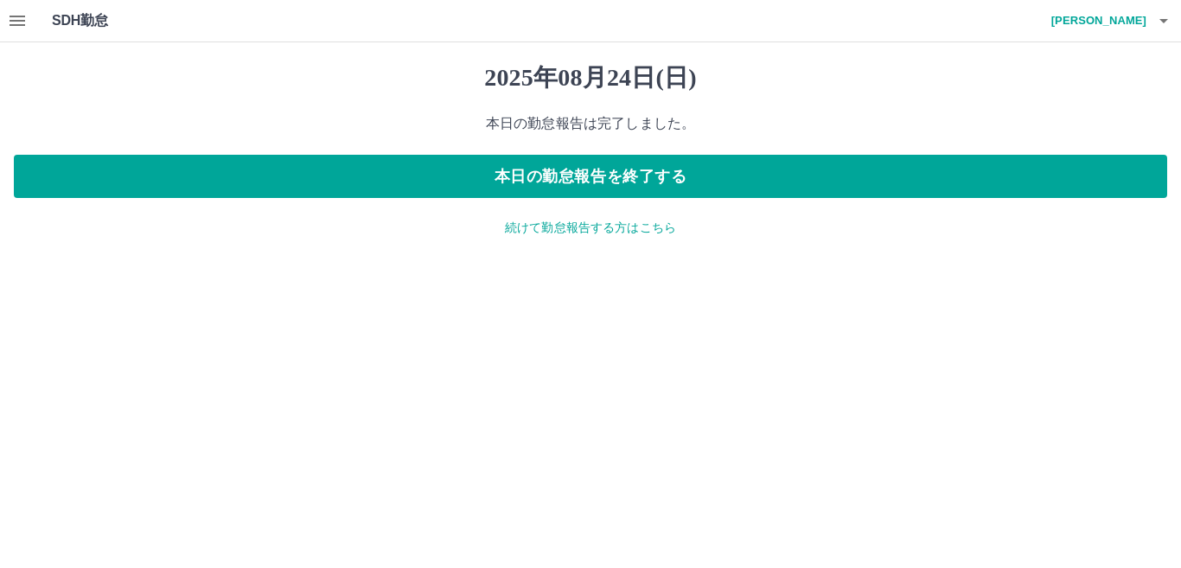
click at [547, 231] on p "続けて勤怠報告する方はこちら" at bounding box center [590, 228] width 1153 height 18
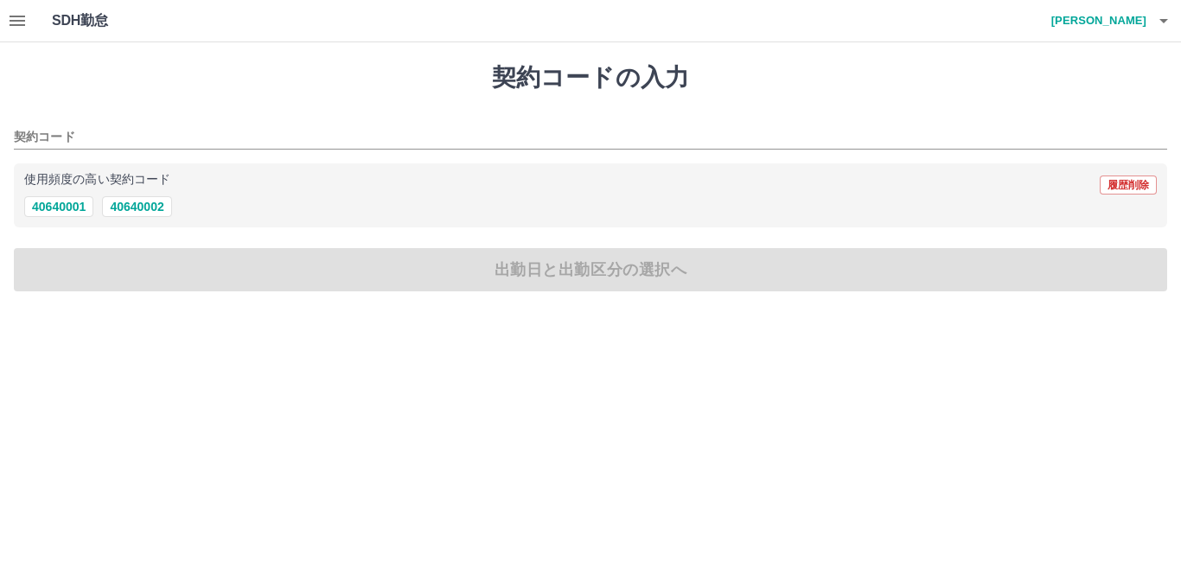
click at [1162, 22] on icon "button" at bounding box center [1163, 20] width 21 height 21
click at [1100, 130] on li "ログアウト" at bounding box center [1090, 126] width 153 height 31
